Goal: Task Accomplishment & Management: Manage account settings

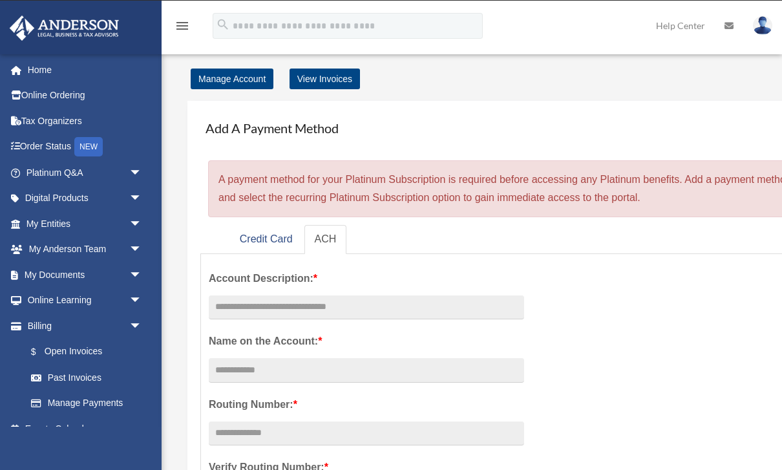
scroll to position [26, 0]
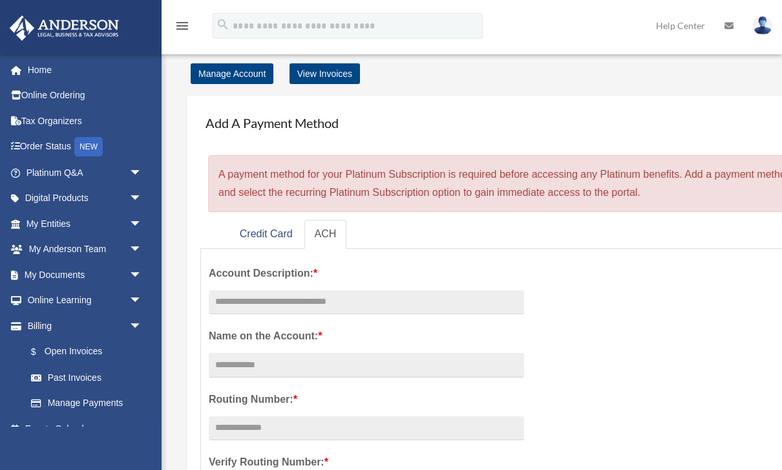
click at [74, 272] on link "My Documents arrow_drop_down" at bounding box center [85, 275] width 152 height 26
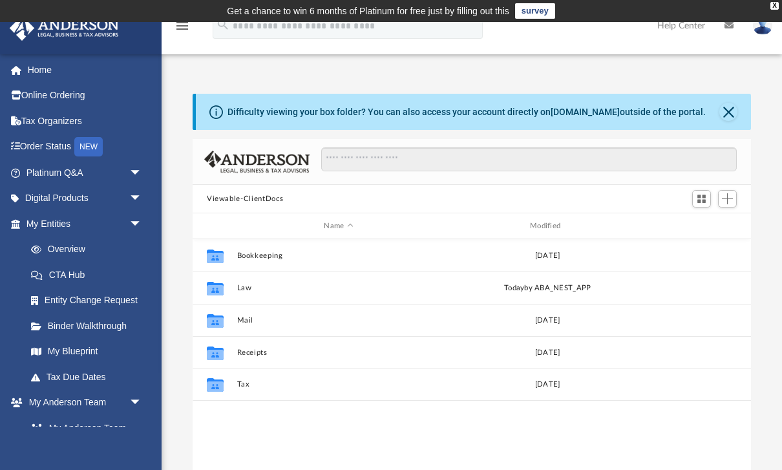
click at [775, 11] on td "Get a chance to win 6 months of Platinum for free just by filling out this surv…" at bounding box center [391, 11] width 782 height 22
click at [770, 9] on div "X" at bounding box center [774, 6] width 8 height 8
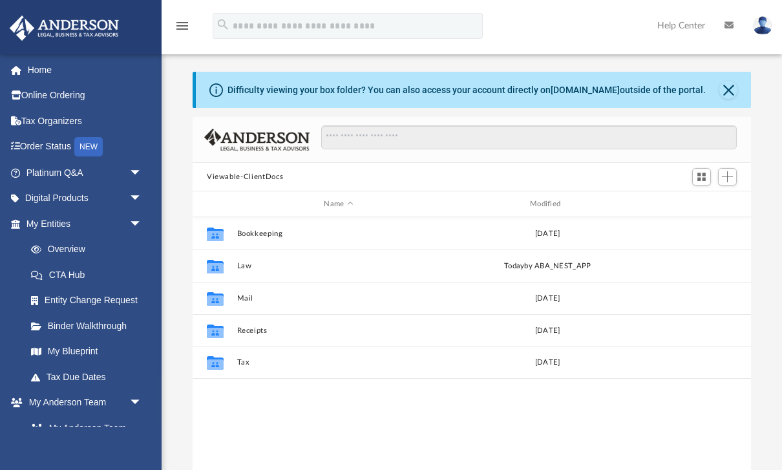
click at [55, 222] on link "My Entities arrow_drop_down" at bounding box center [85, 224] width 152 height 26
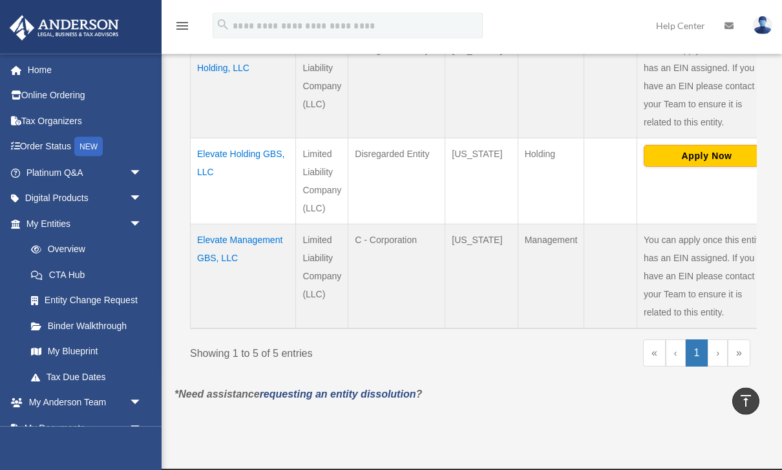
scroll to position [582, 0]
click at [129, 424] on span "arrow_drop_down" at bounding box center [142, 428] width 26 height 26
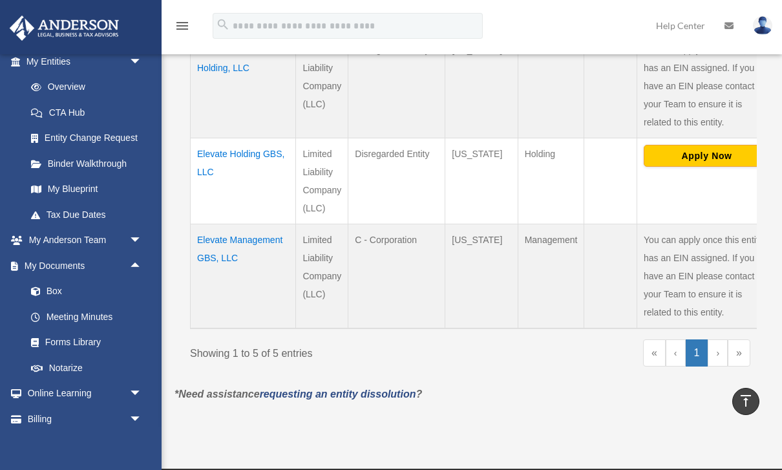
scroll to position [157, 0]
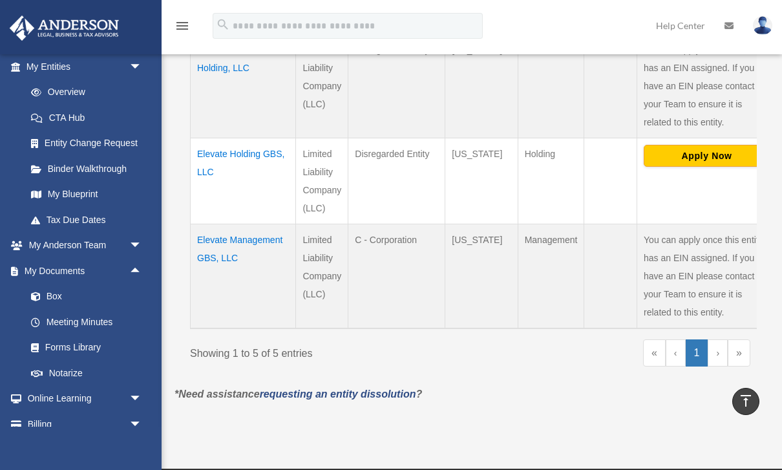
click at [48, 285] on link "Box" at bounding box center [89, 297] width 143 height 26
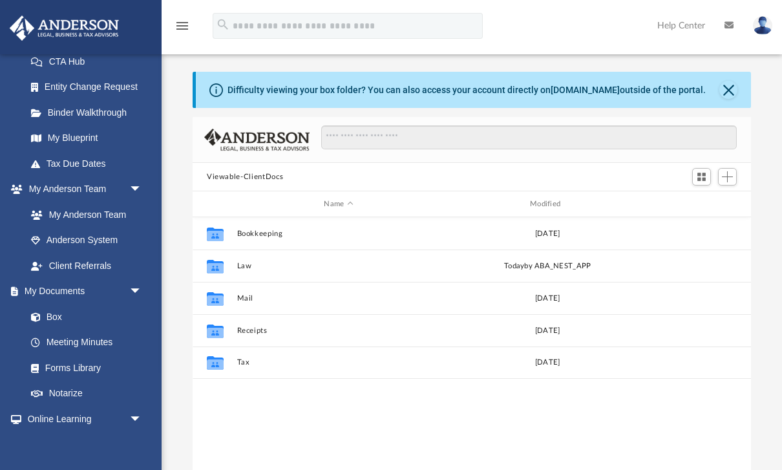
scroll to position [225, 0]
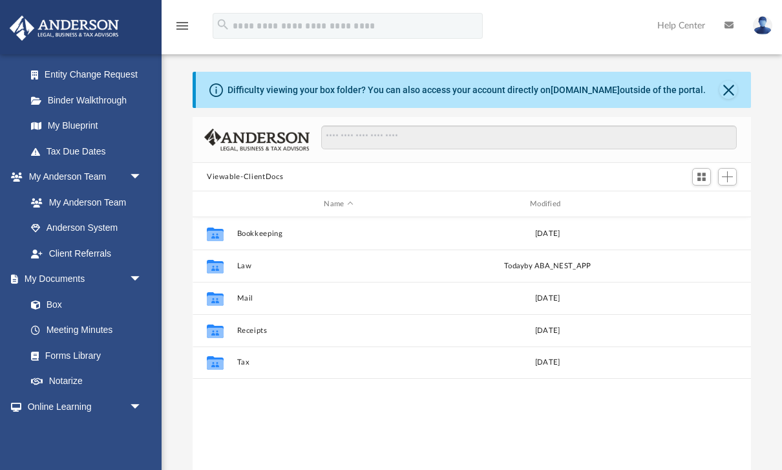
click at [45, 300] on span at bounding box center [42, 304] width 8 height 9
click at [48, 300] on link "Box" at bounding box center [83, 304] width 130 height 26
click at [735, 87] on button "Close" at bounding box center [728, 90] width 18 height 18
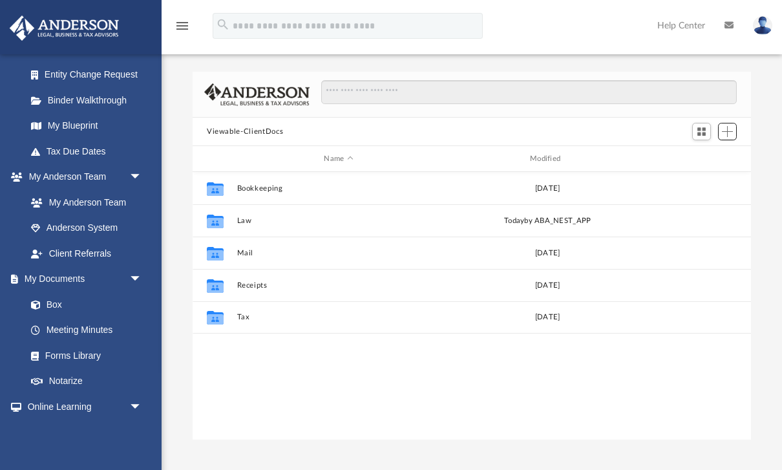
click at [732, 139] on button "Add" at bounding box center [727, 132] width 19 height 18
click at [717, 176] on li "New Folder" at bounding box center [708, 178] width 41 height 14
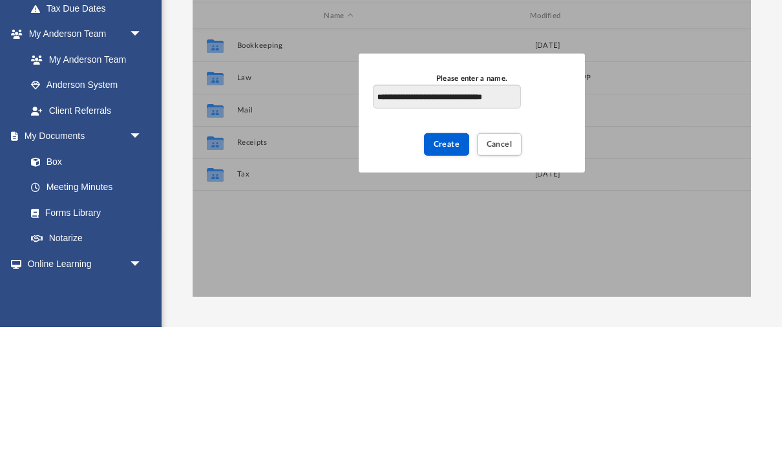
type input "**********"
click at [446, 282] on span "Create" at bounding box center [446, 286] width 26 height 8
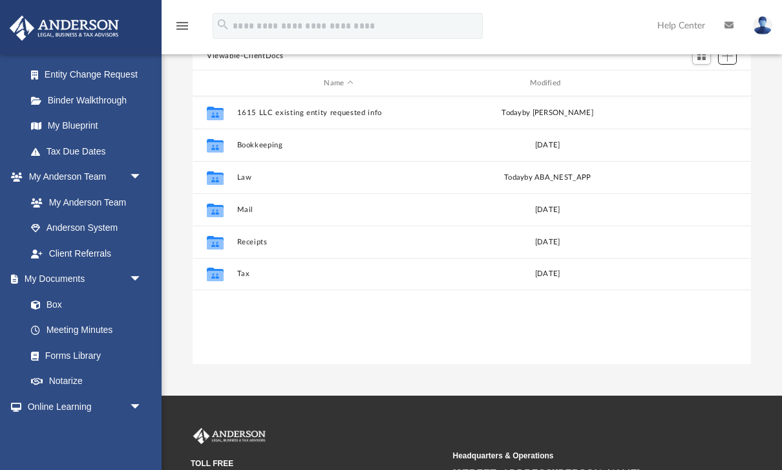
scroll to position [67, 0]
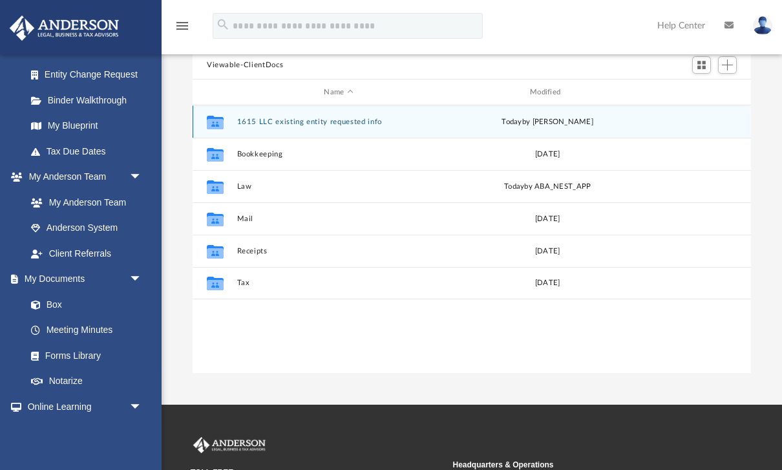
click at [298, 121] on button "1615 LLC existing entity requested info" at bounding box center [338, 122] width 203 height 8
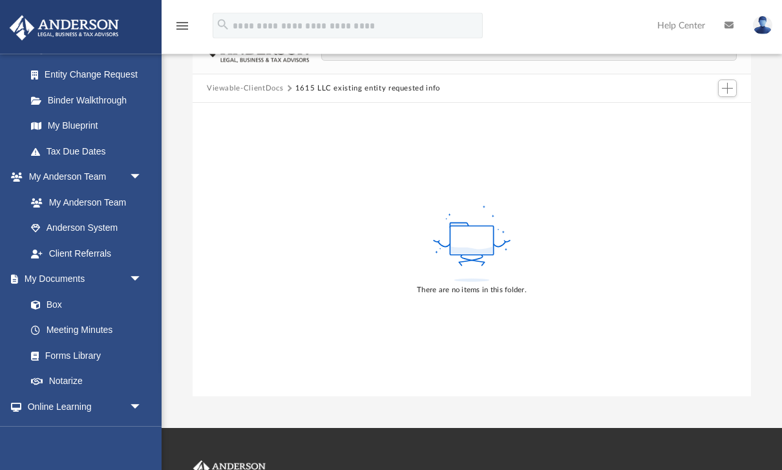
scroll to position [43, 0]
click at [730, 89] on span "Add" at bounding box center [726, 88] width 11 height 11
click at [703, 117] on li "Upload" at bounding box center [708, 114] width 41 height 14
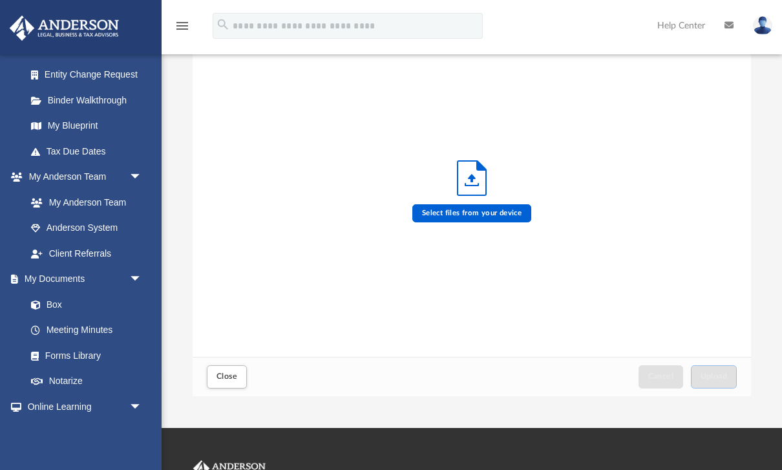
scroll to position [327, 558]
click at [485, 194] on icon "Upload" at bounding box center [471, 178] width 28 height 34
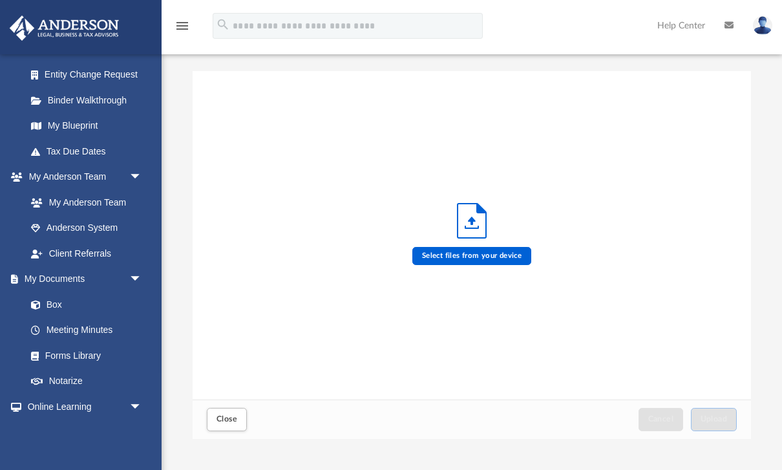
scroll to position [0, 0]
click at [482, 216] on icon "Upload" at bounding box center [471, 221] width 28 height 34
click at [507, 253] on label "Select files from your device" at bounding box center [471, 256] width 119 height 18
click at [0, 0] on input "Select files from your device" at bounding box center [0, 0] width 0 height 0
click at [505, 258] on label "Select files from your device" at bounding box center [471, 256] width 119 height 18
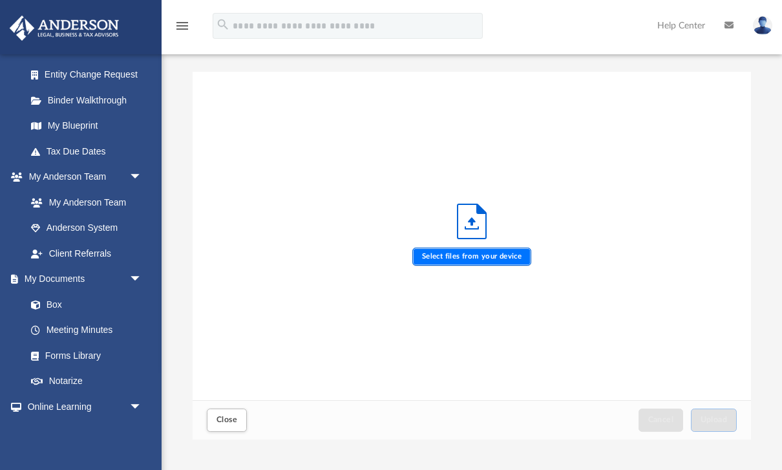
click at [0, 0] on input "Select files from your device" at bounding box center [0, 0] width 0 height 0
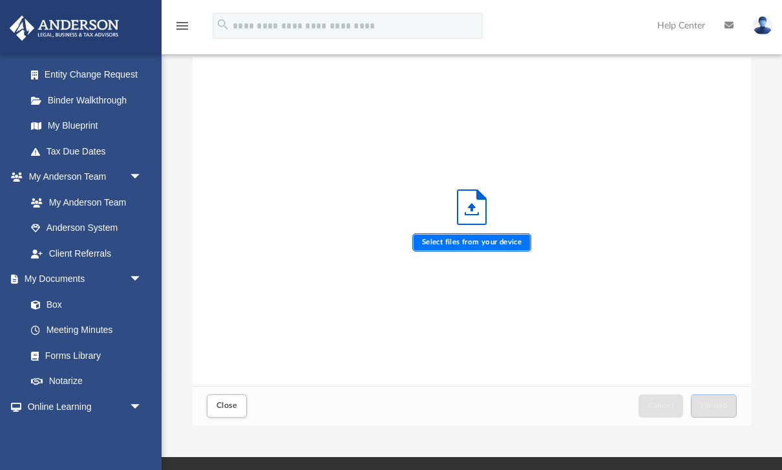
scroll to position [16, 0]
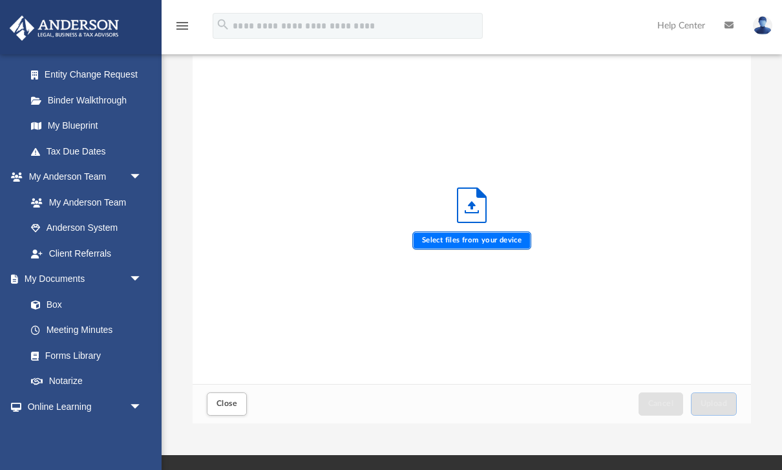
click at [508, 247] on label "Select files from your device" at bounding box center [471, 240] width 119 height 18
click at [0, 0] on input "Select files from your device" at bounding box center [0, 0] width 0 height 0
click at [240, 406] on button "Close" at bounding box center [227, 403] width 40 height 23
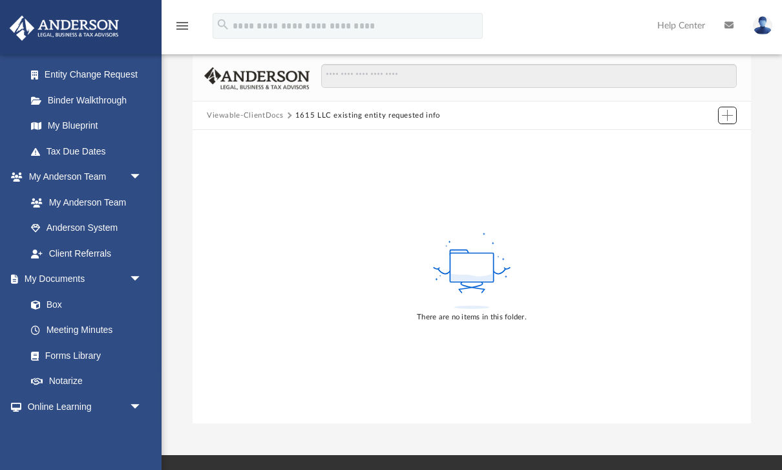
click at [723, 123] on button "Add" at bounding box center [727, 116] width 19 height 18
click at [719, 161] on li "New Folder" at bounding box center [708, 161] width 41 height 14
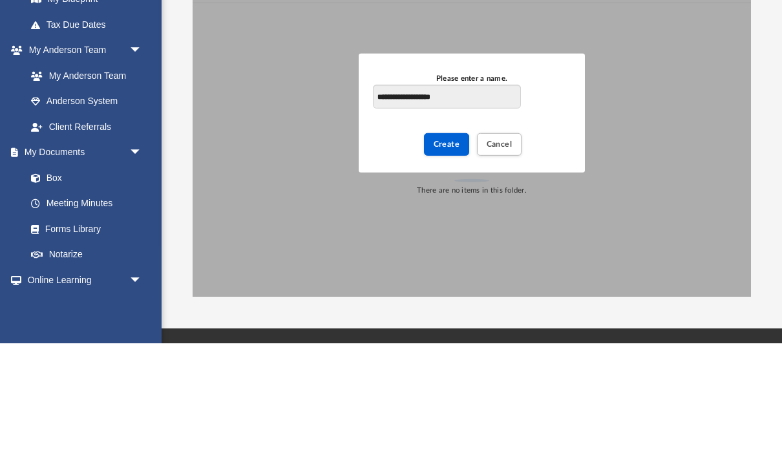
type input "**********"
click at [453, 266] on span "Create" at bounding box center [446, 270] width 26 height 8
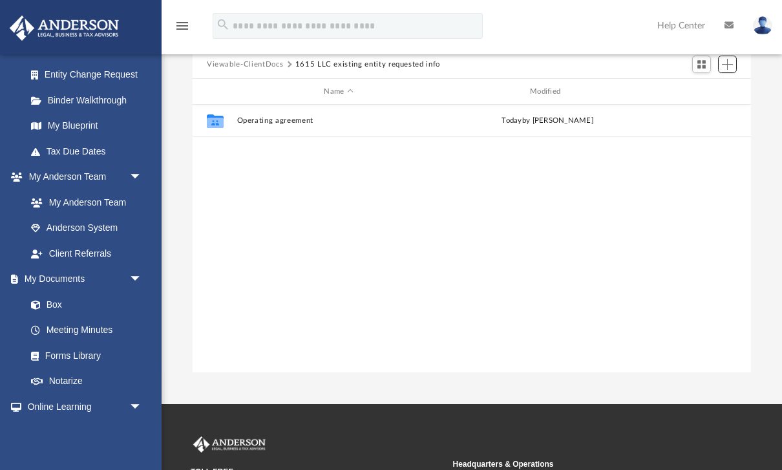
scroll to position [62, 0]
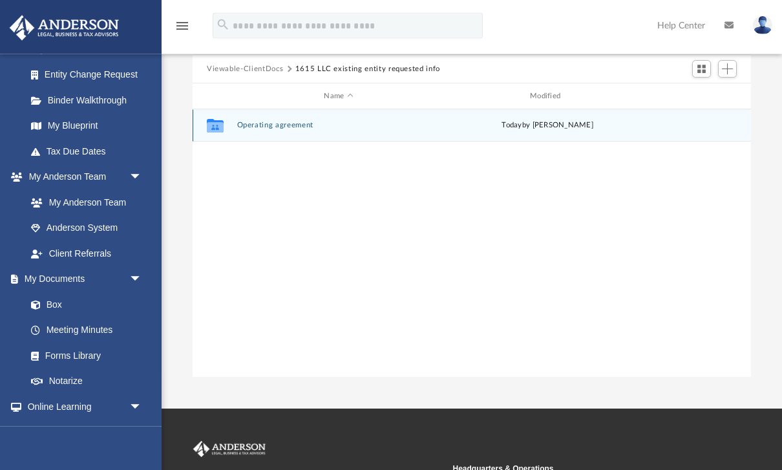
click at [574, 129] on div "[DATE] by [PERSON_NAME]" at bounding box center [547, 126] width 203 height 12
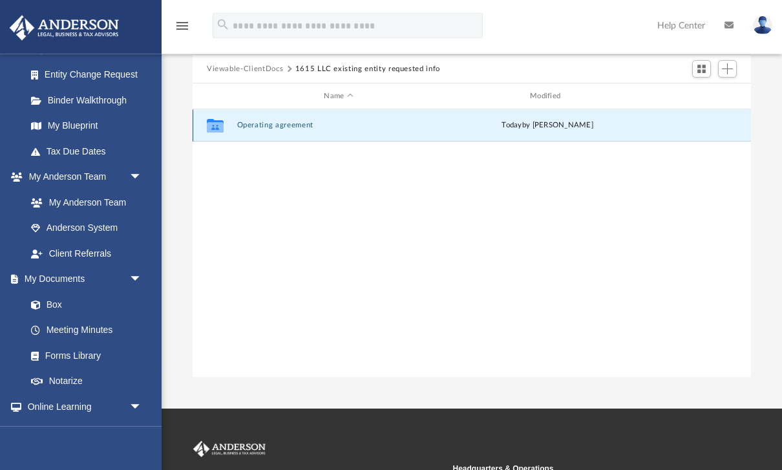
scroll to position [63, 0]
click at [605, 125] on div "[DATE] by [PERSON_NAME]" at bounding box center [547, 125] width 203 height 12
click at [666, 121] on div "Collaborated Folder Operating agreement [DATE] by [PERSON_NAME]" at bounding box center [471, 125] width 558 height 32
click at [505, 126] on span "today" at bounding box center [511, 124] width 20 height 7
click at [265, 125] on button "Operating agreement" at bounding box center [338, 125] width 203 height 8
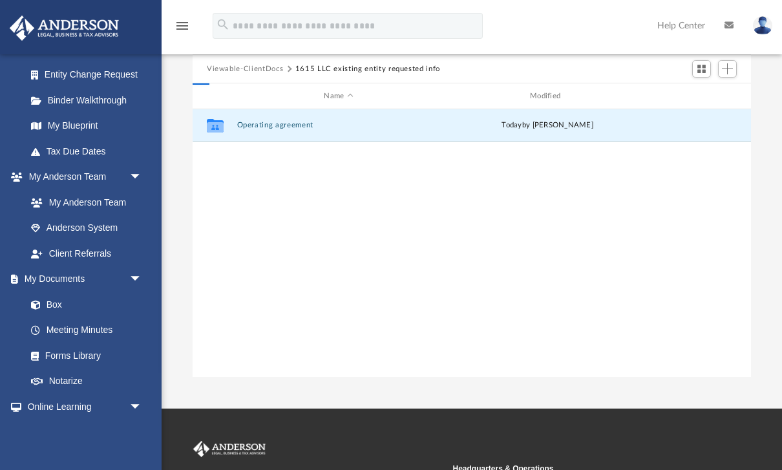
click at [293, 256] on div "Collaborated Folder Operating agreement [DATE] by [PERSON_NAME]" at bounding box center [471, 243] width 558 height 268
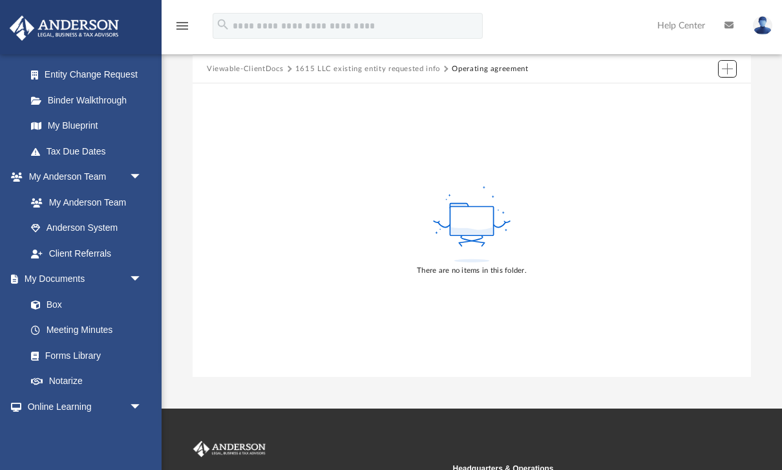
click at [736, 71] on button "Add" at bounding box center [727, 69] width 19 height 18
click at [707, 94] on li "Upload" at bounding box center [708, 94] width 41 height 14
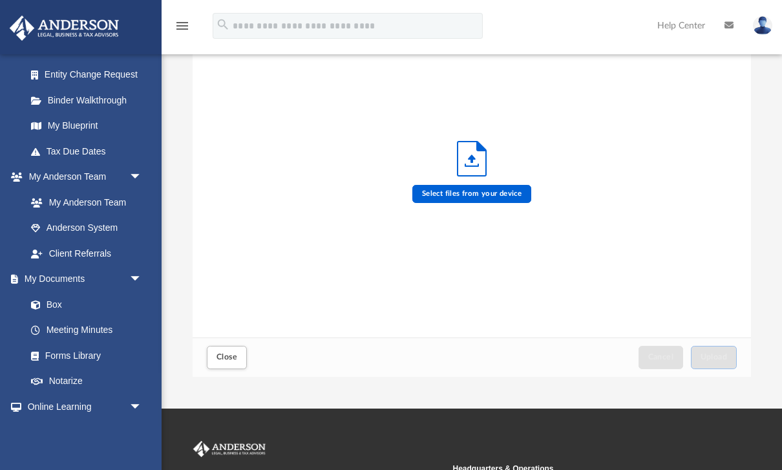
scroll to position [327, 558]
click at [492, 194] on label "Select files from your device" at bounding box center [471, 194] width 119 height 18
click at [0, 0] on input "Select files from your device" at bounding box center [0, 0] width 0 height 0
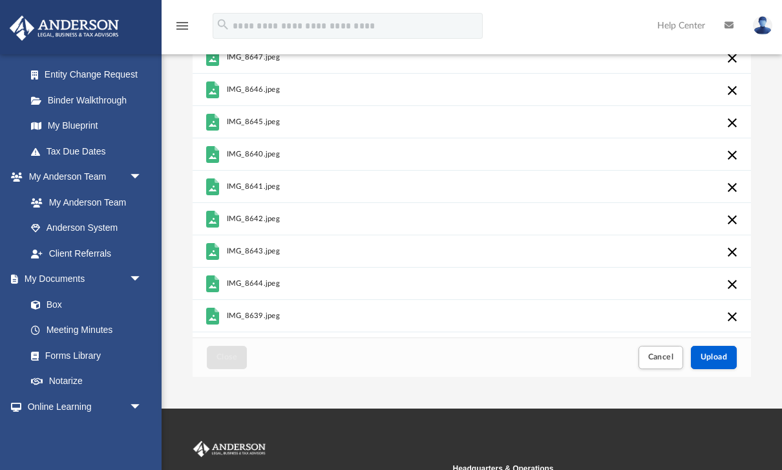
click at [716, 358] on span "Upload" at bounding box center [713, 357] width 27 height 8
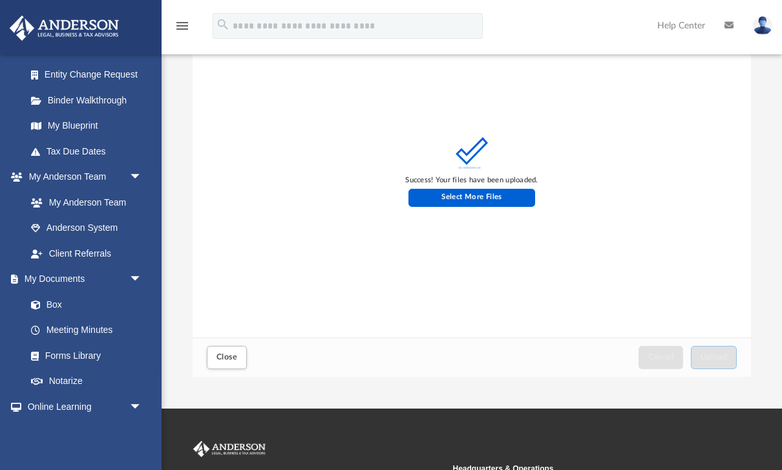
scroll to position [0, 0]
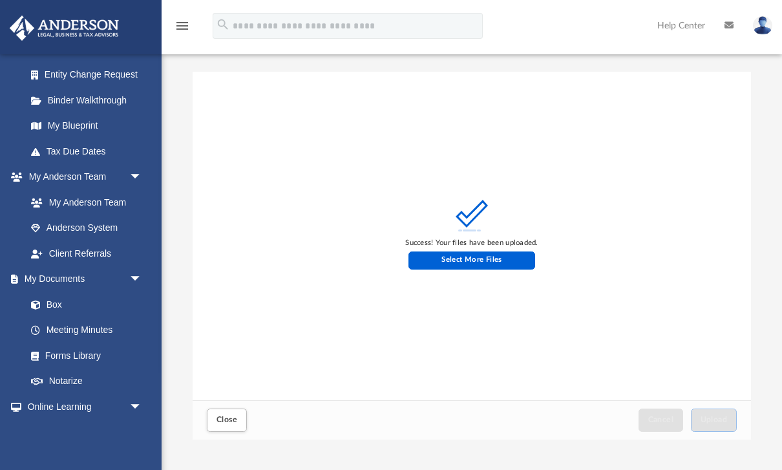
click at [224, 422] on span "Close" at bounding box center [226, 419] width 21 height 8
click at [225, 420] on span "Close" at bounding box center [226, 419] width 21 height 8
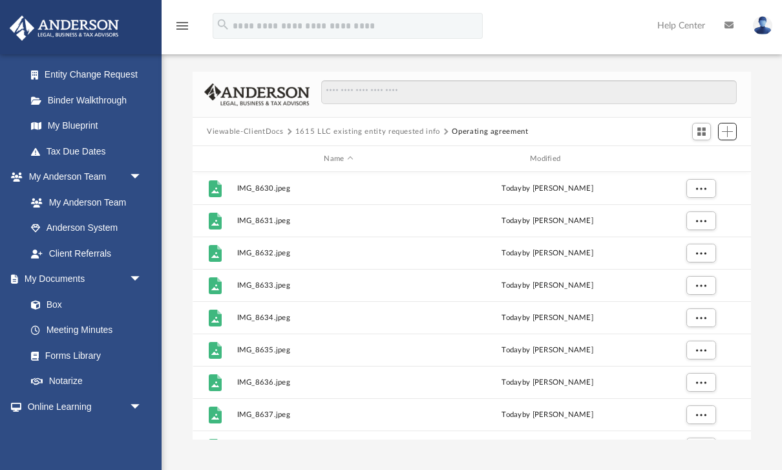
scroll to position [294, 558]
click at [367, 130] on button "1615 LLC existing entity requested info" at bounding box center [367, 132] width 145 height 12
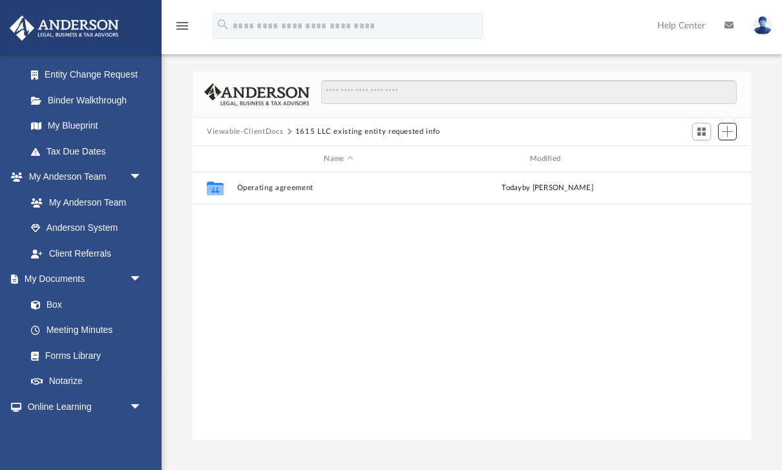
click at [720, 132] on button "Add" at bounding box center [727, 132] width 19 height 18
click at [712, 176] on li "New Folder" at bounding box center [708, 178] width 41 height 14
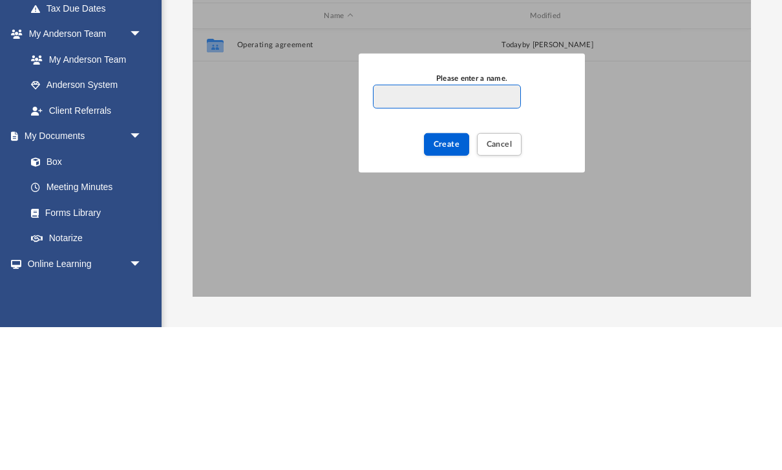
scroll to position [1, 1]
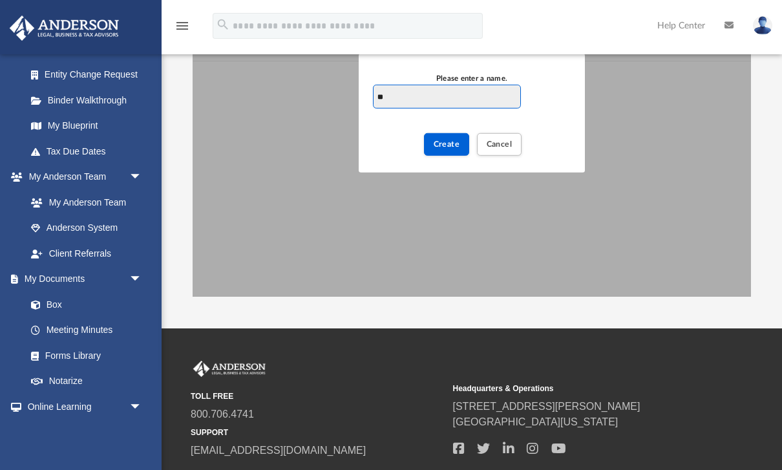
type input "*"
type input "**********"
click at [451, 144] on span "Create" at bounding box center [446, 144] width 26 height 8
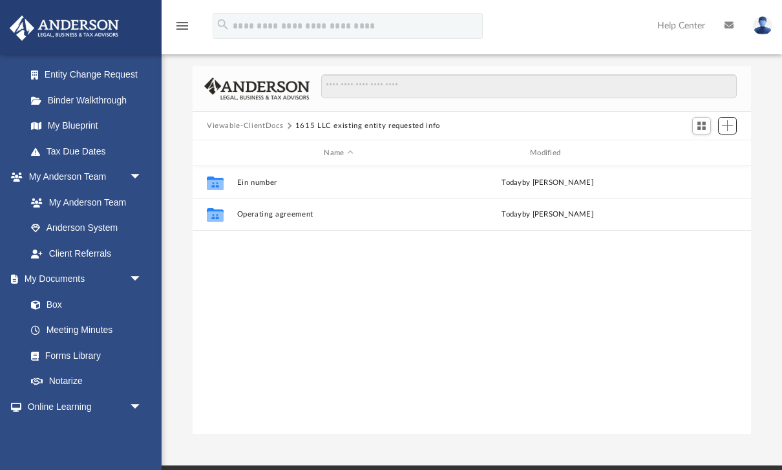
scroll to position [10, 0]
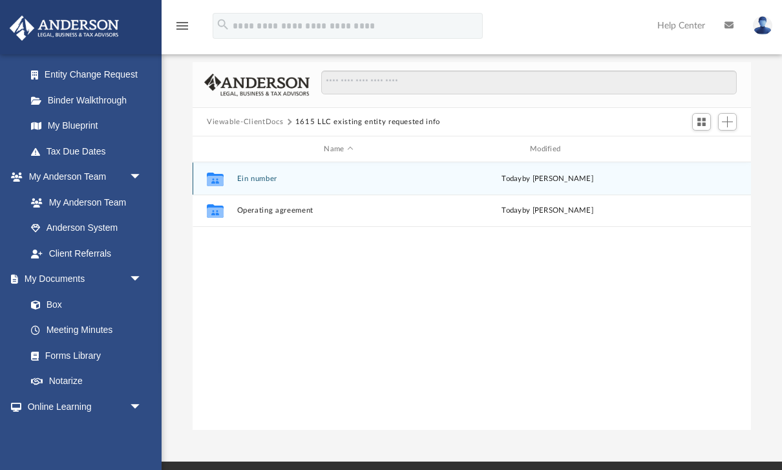
click at [625, 183] on div "[DATE] by [PERSON_NAME]" at bounding box center [547, 179] width 203 height 12
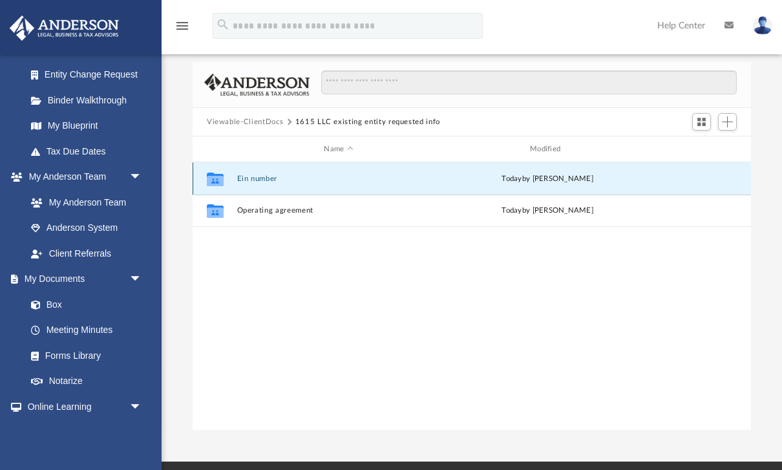
click at [574, 183] on div "[DATE] by [PERSON_NAME]" at bounding box center [547, 179] width 203 height 12
click at [241, 178] on button "Ein number" at bounding box center [338, 178] width 203 height 8
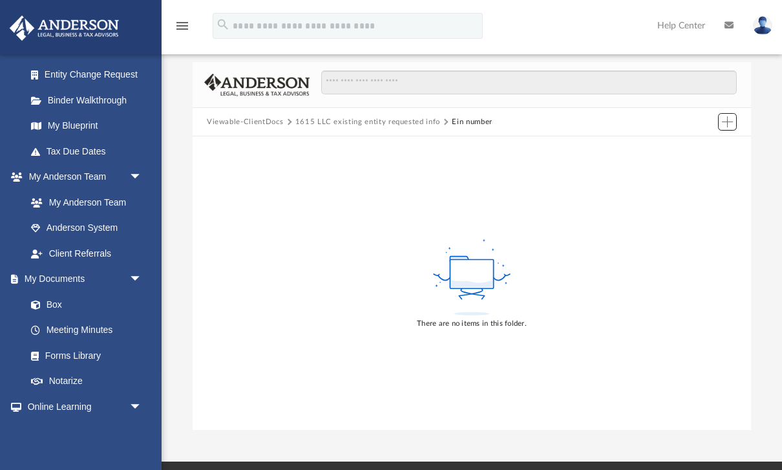
click at [731, 127] on span "Add" at bounding box center [726, 121] width 11 height 11
click at [707, 145] on li "Upload" at bounding box center [708, 147] width 41 height 14
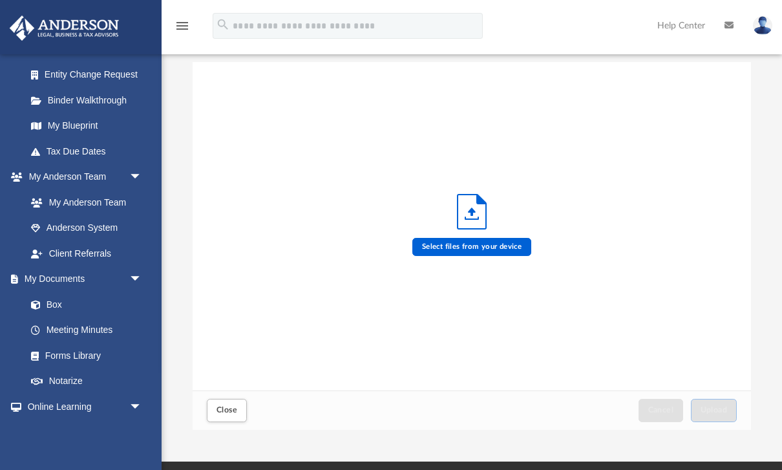
scroll to position [327, 558]
click at [493, 245] on label "Select files from your device" at bounding box center [471, 247] width 119 height 18
click at [0, 0] on input "Select files from your device" at bounding box center [0, 0] width 0 height 0
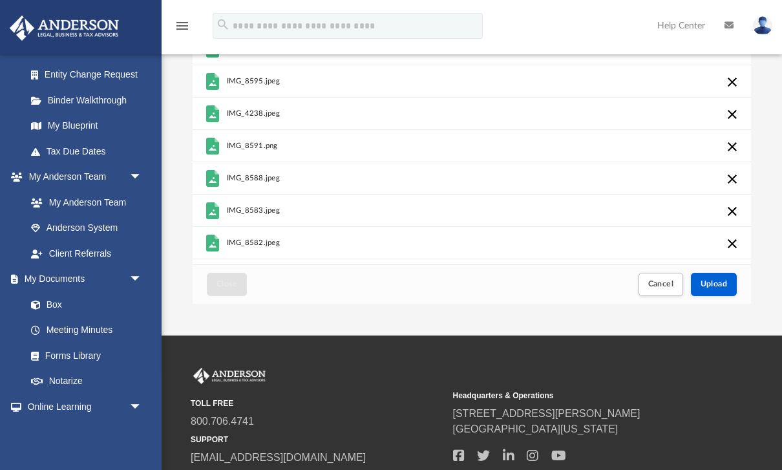
scroll to position [118, 0]
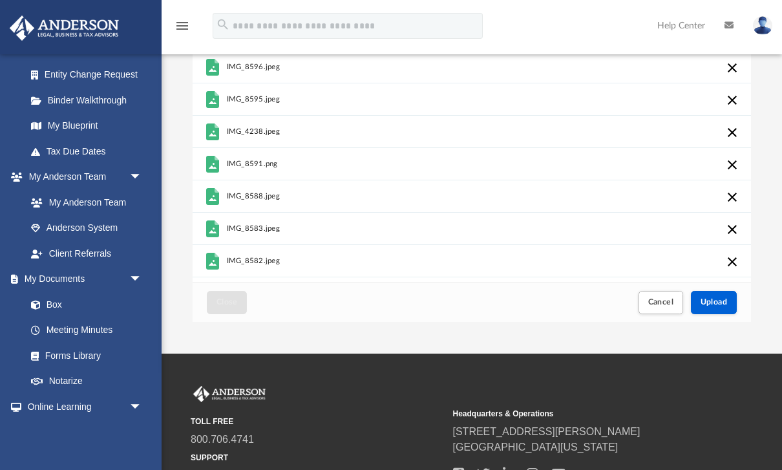
click at [662, 309] on button "Cancel" at bounding box center [660, 302] width 45 height 23
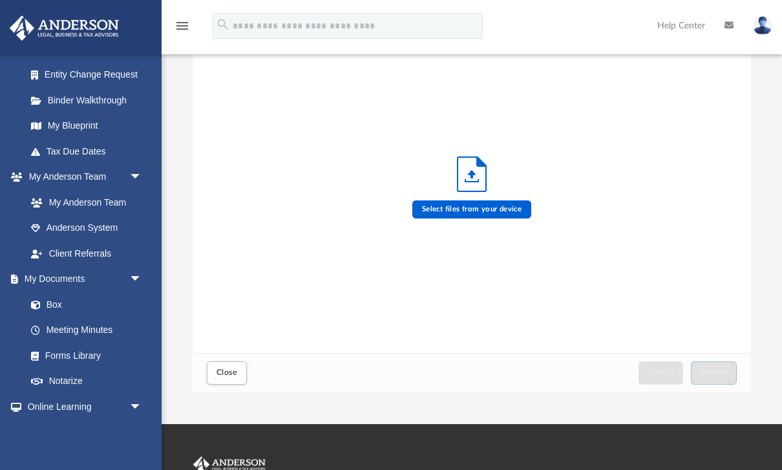
scroll to position [0, 0]
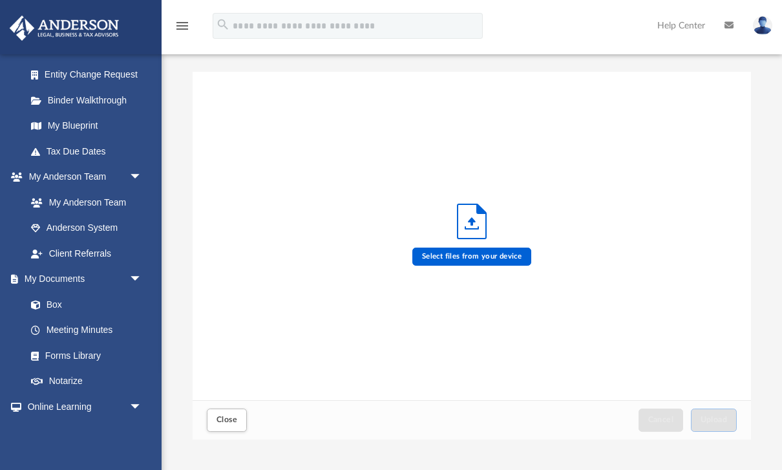
click at [232, 428] on button "Close" at bounding box center [227, 419] width 40 height 23
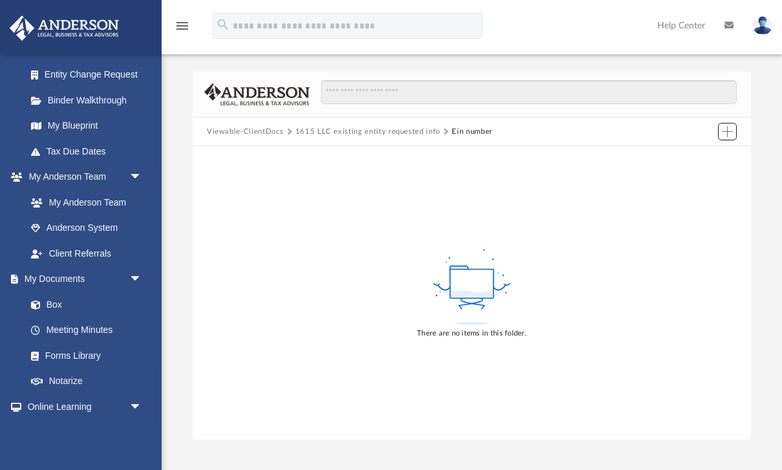
click at [733, 131] on button "Add" at bounding box center [727, 132] width 19 height 18
click at [712, 155] on li "Upload" at bounding box center [708, 157] width 41 height 14
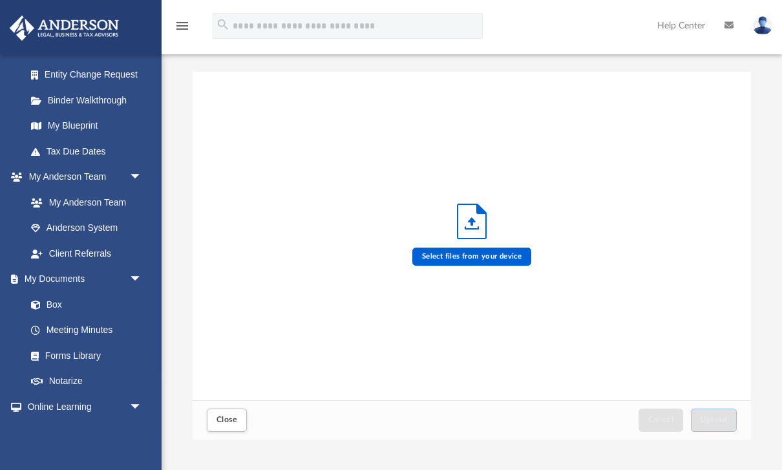
scroll to position [327, 558]
click at [503, 258] on label "Select files from your device" at bounding box center [471, 256] width 119 height 18
click at [0, 0] on input "Select files from your device" at bounding box center [0, 0] width 0 height 0
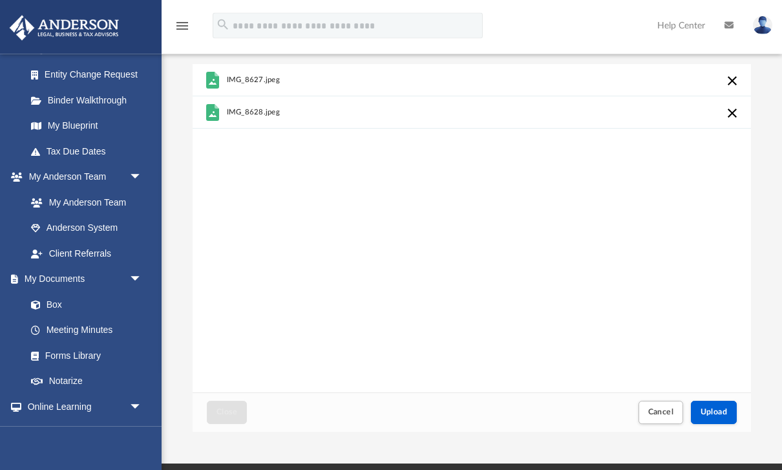
scroll to position [7, 0]
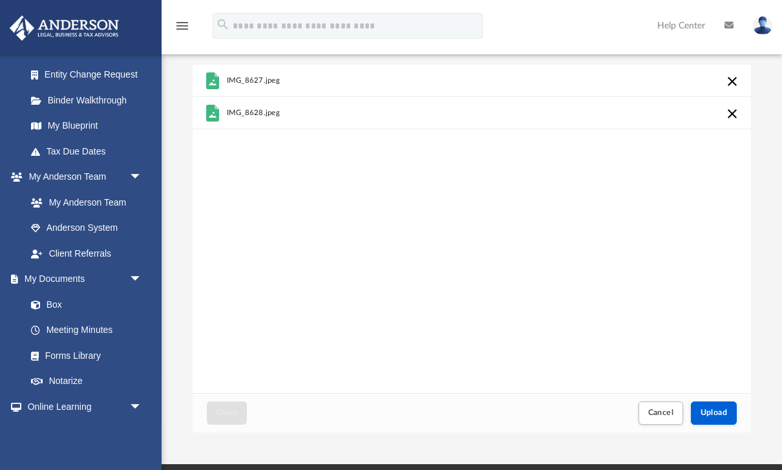
click at [720, 416] on span "Upload" at bounding box center [713, 412] width 27 height 8
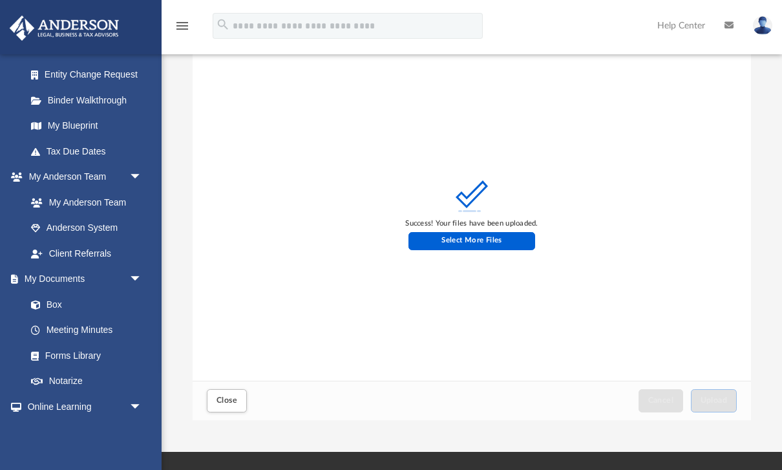
scroll to position [21, 0]
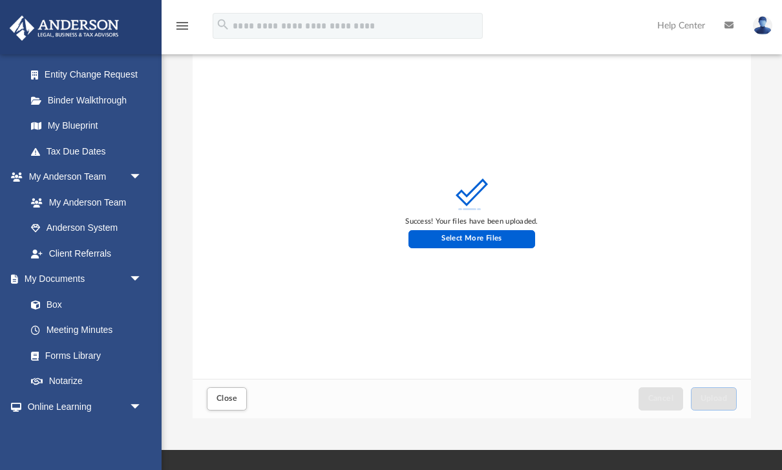
click at [223, 402] on span "Close" at bounding box center [226, 398] width 21 height 8
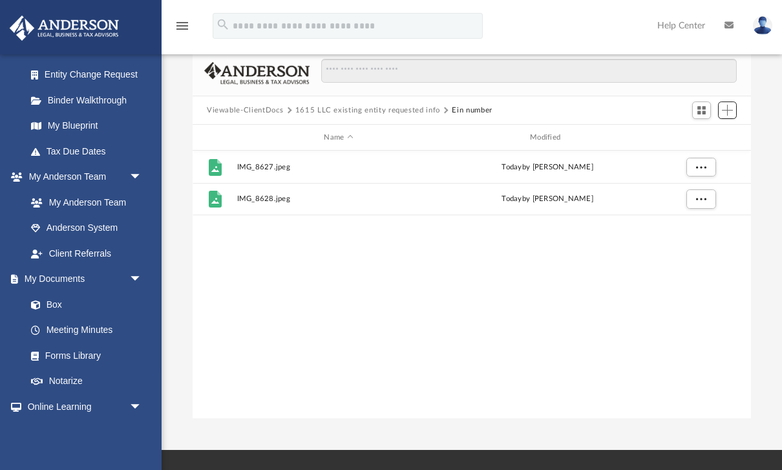
scroll to position [1, 1]
click at [383, 115] on button "1615 LLC existing entity requested info" at bounding box center [367, 111] width 145 height 12
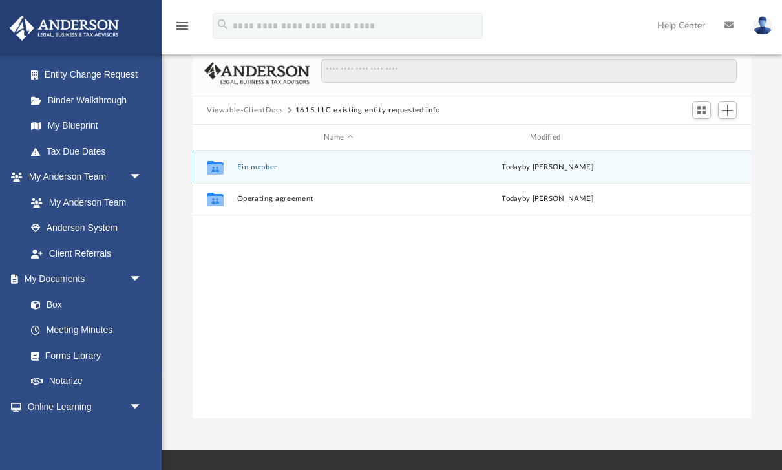
click at [406, 109] on button "1615 LLC existing entity requested info" at bounding box center [367, 111] width 145 height 12
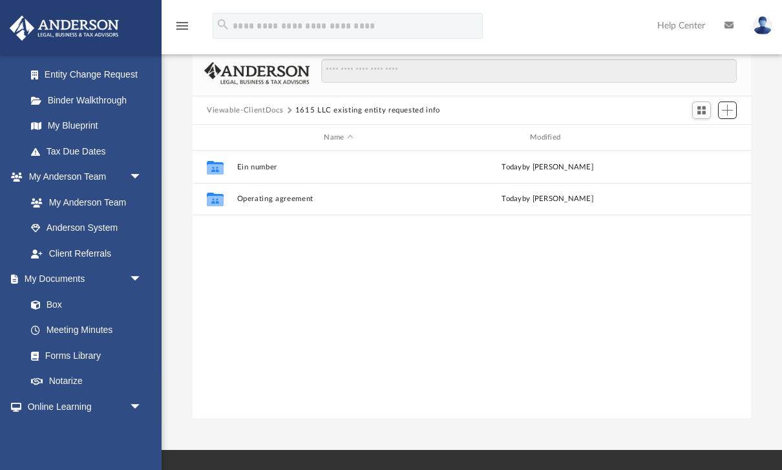
click at [732, 112] on span "Add" at bounding box center [726, 110] width 11 height 11
click at [710, 136] on li "Upload" at bounding box center [708, 136] width 41 height 14
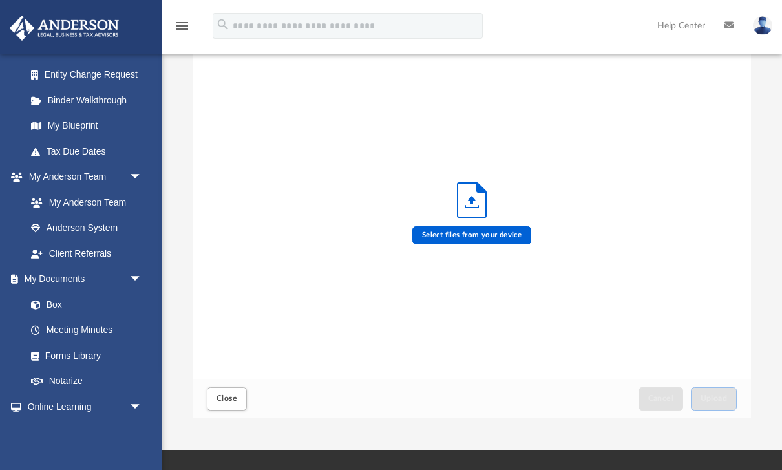
scroll to position [327, 558]
click at [240, 404] on button "Close" at bounding box center [227, 398] width 40 height 23
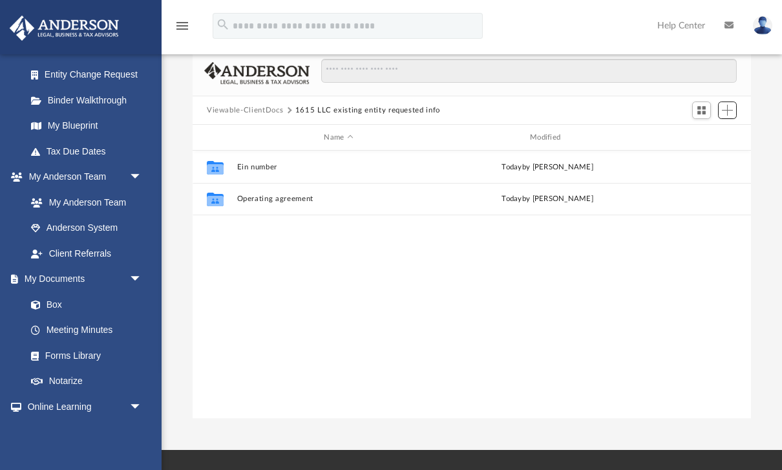
click at [727, 114] on span "Add" at bounding box center [726, 110] width 11 height 11
click at [725, 160] on li "New Folder" at bounding box center [708, 156] width 41 height 14
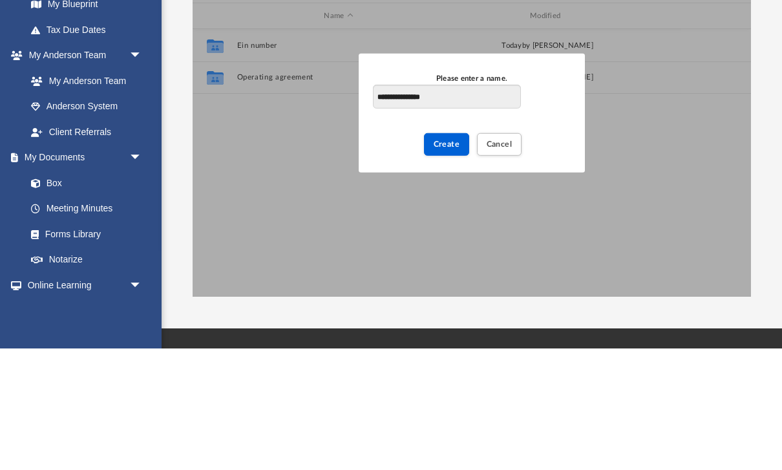
type input "**********"
click at [446, 261] on span "Create" at bounding box center [446, 265] width 26 height 8
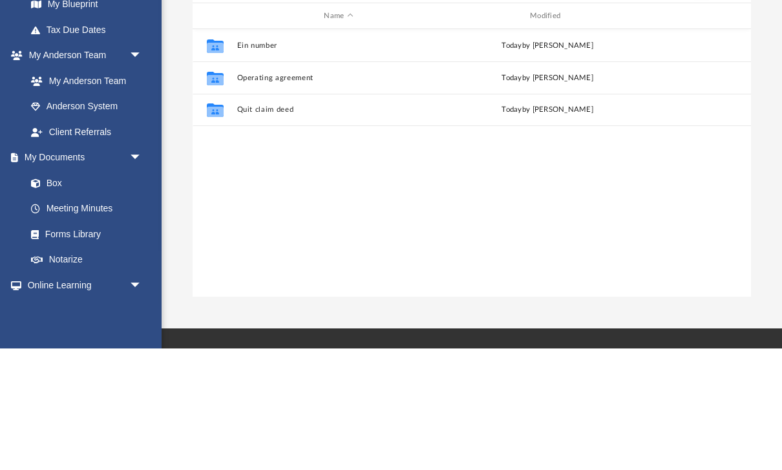
scroll to position [143, 0]
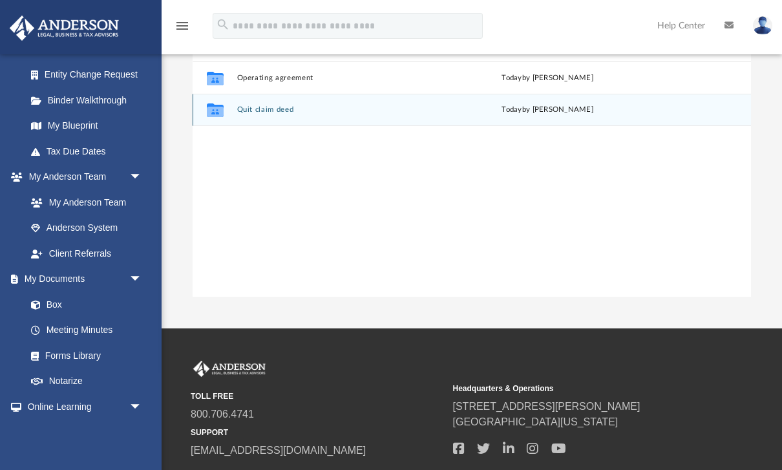
click at [556, 109] on div "[DATE] by [PERSON_NAME]" at bounding box center [547, 110] width 203 height 12
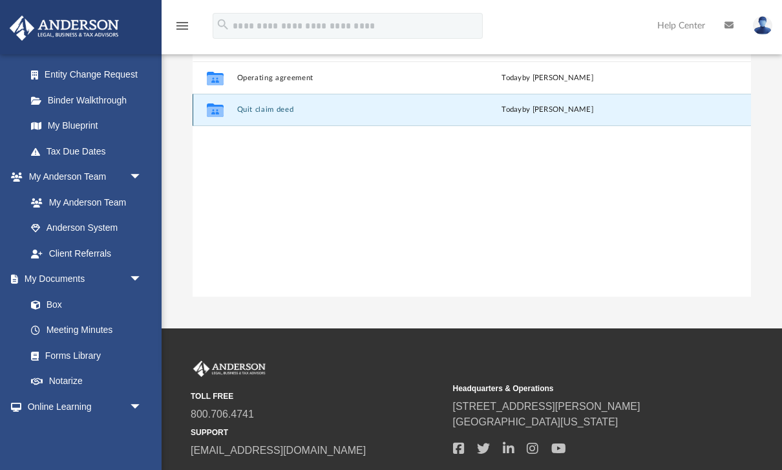
scroll to position [1, 1]
click at [664, 105] on div "Collaborated Folder Quit claim deed [DATE] by [PERSON_NAME]" at bounding box center [471, 110] width 558 height 32
click at [630, 111] on div "[DATE] by [PERSON_NAME]" at bounding box center [547, 110] width 203 height 12
click at [586, 109] on div "[DATE] by [PERSON_NAME]" at bounding box center [547, 110] width 203 height 12
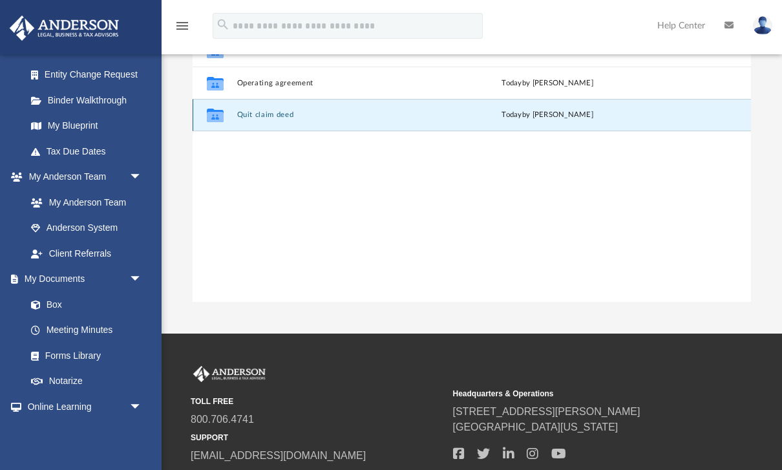
click at [257, 118] on button "Quit claim deed" at bounding box center [338, 114] width 203 height 8
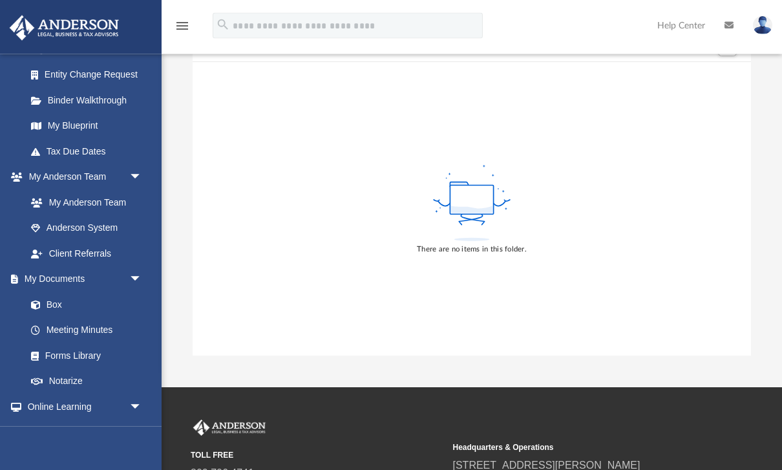
scroll to position [0, 0]
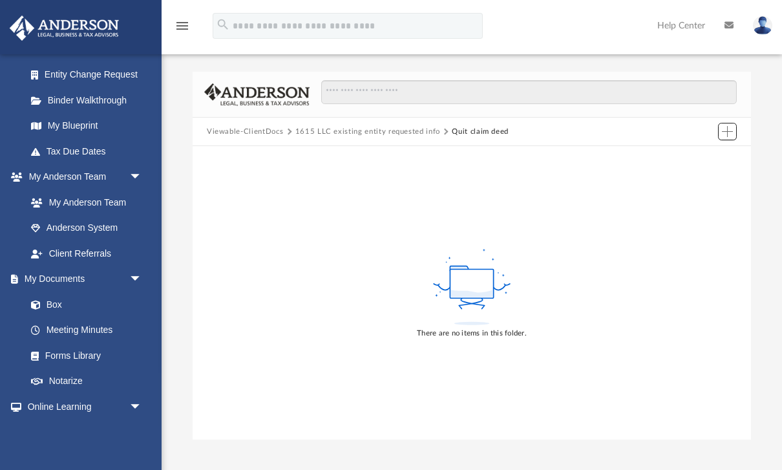
click at [732, 135] on span "Add" at bounding box center [726, 131] width 11 height 11
click at [711, 155] on li "Upload" at bounding box center [708, 157] width 41 height 14
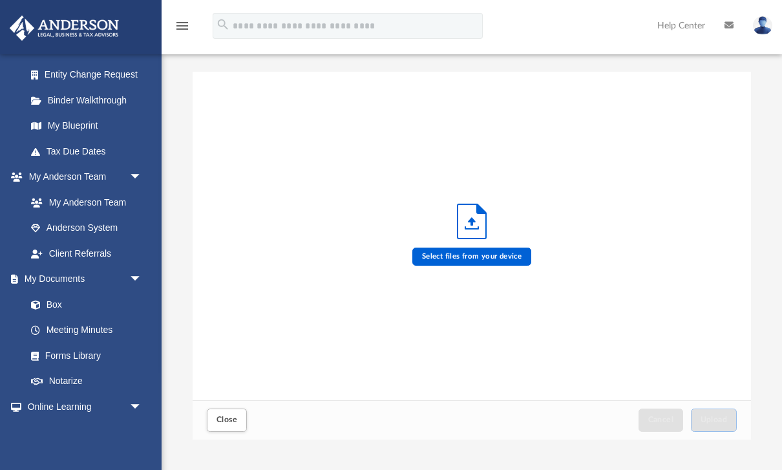
scroll to position [327, 558]
click at [501, 254] on label "Select files from your device" at bounding box center [471, 256] width 119 height 18
click at [0, 0] on input "Select files from your device" at bounding box center [0, 0] width 0 height 0
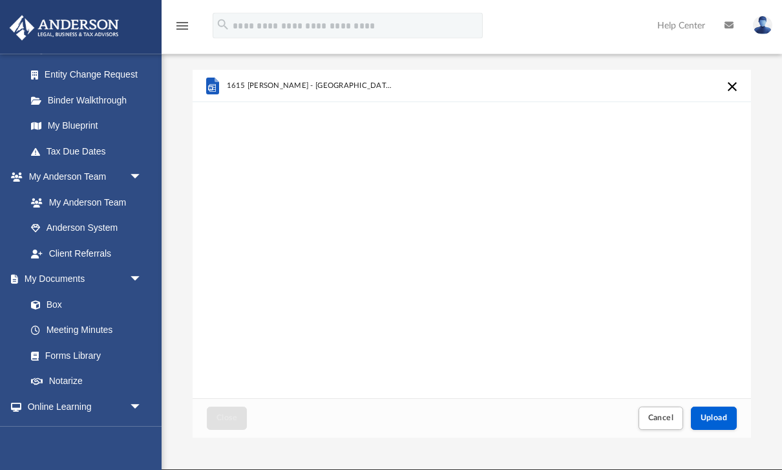
scroll to position [2, 0]
click at [717, 424] on button "Upload" at bounding box center [713, 417] width 47 height 23
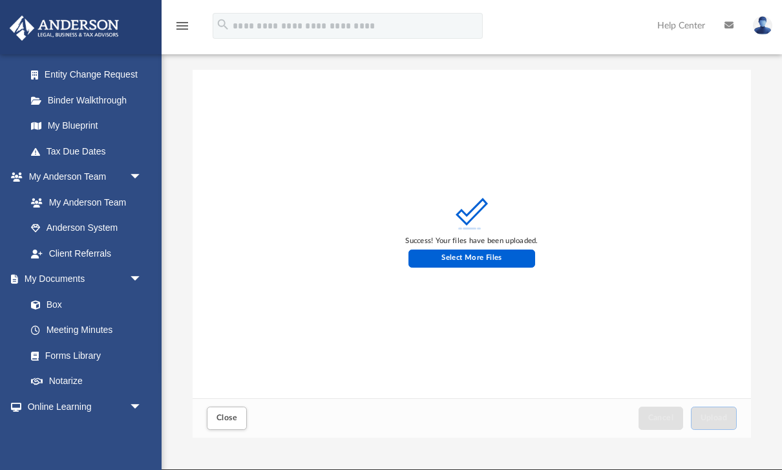
click at [223, 408] on button "Close" at bounding box center [227, 417] width 40 height 23
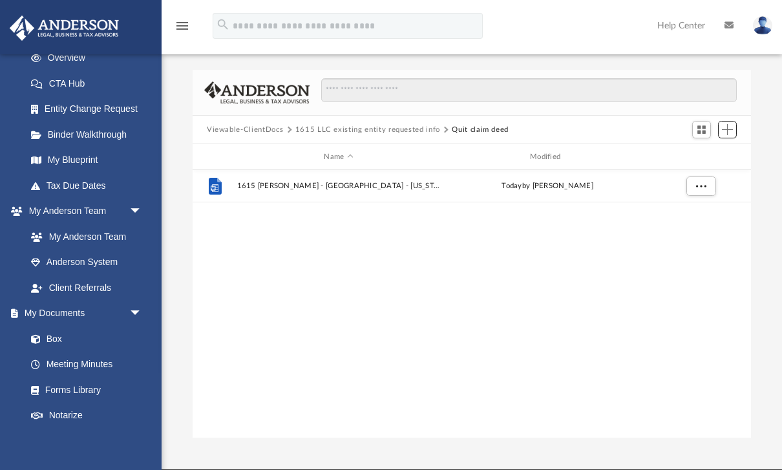
scroll to position [189, 0]
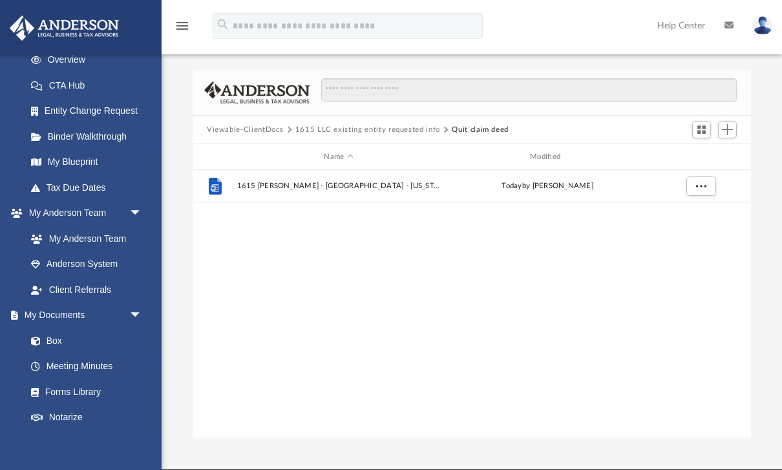
click at [61, 160] on link "My Blueprint" at bounding box center [86, 162] width 137 height 26
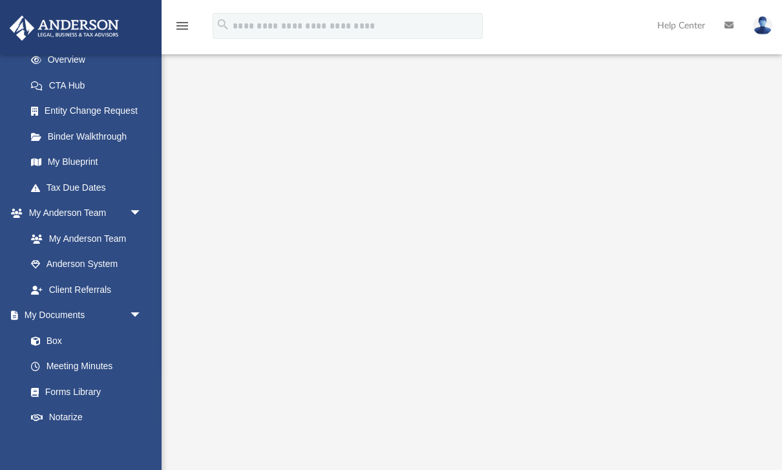
scroll to position [45, 0]
